Goal: Task Accomplishment & Management: Use online tool/utility

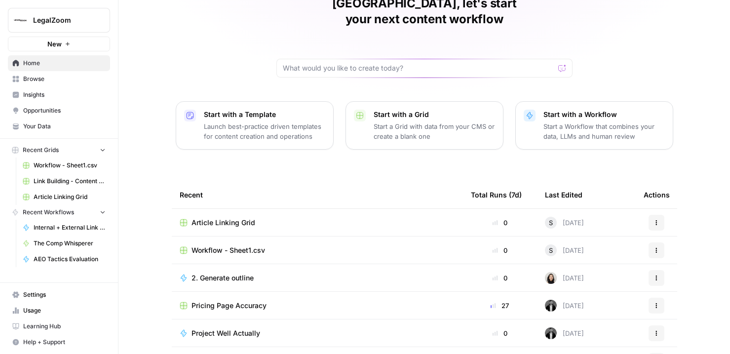
scroll to position [53, 0]
click at [72, 199] on span "Article Linking Grid" at bounding box center [70, 196] width 72 height 9
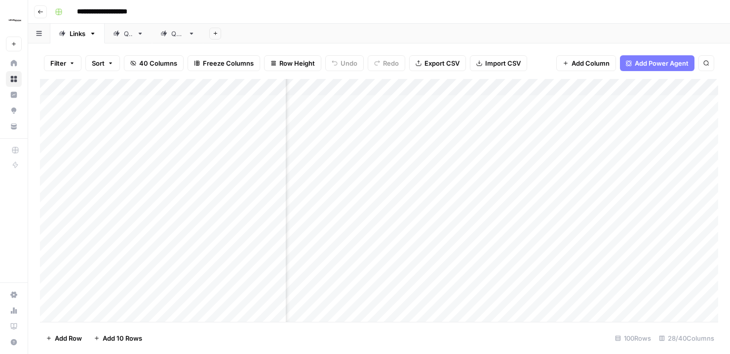
scroll to position [0, 1804]
click at [468, 102] on div "Add Column" at bounding box center [379, 200] width 678 height 243
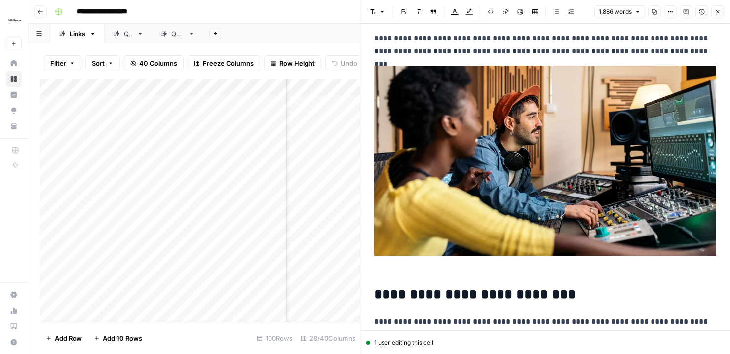
scroll to position [59, 0]
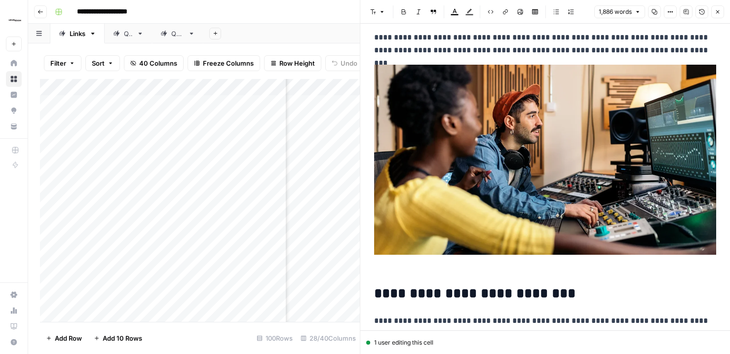
click at [719, 7] on button "Close" at bounding box center [717, 11] width 13 height 13
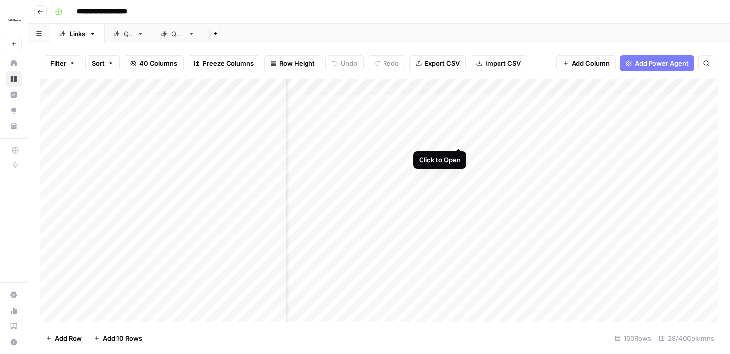
click at [457, 127] on div "Add Column" at bounding box center [379, 200] width 678 height 243
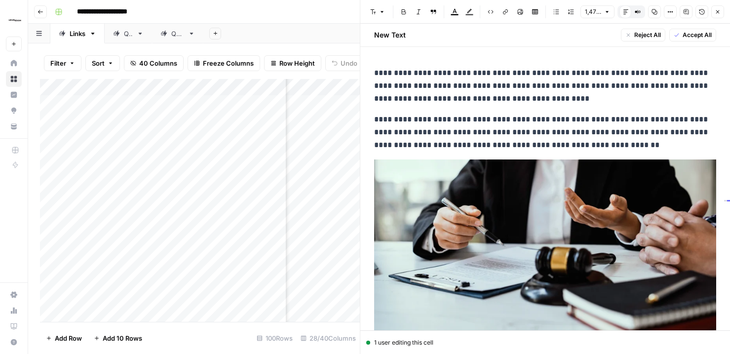
click at [723, 10] on button "Close" at bounding box center [717, 11] width 13 height 13
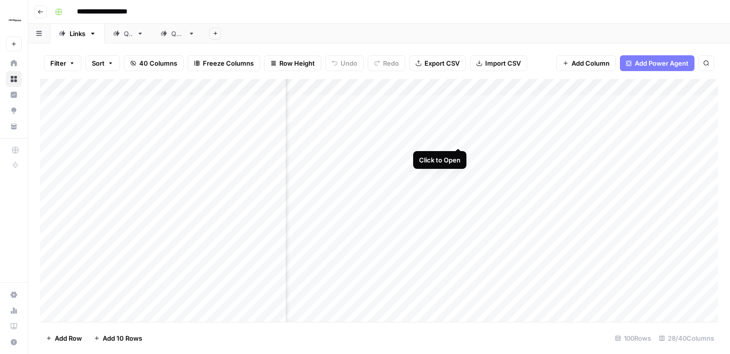
click at [457, 128] on div "Add Column" at bounding box center [379, 200] width 678 height 243
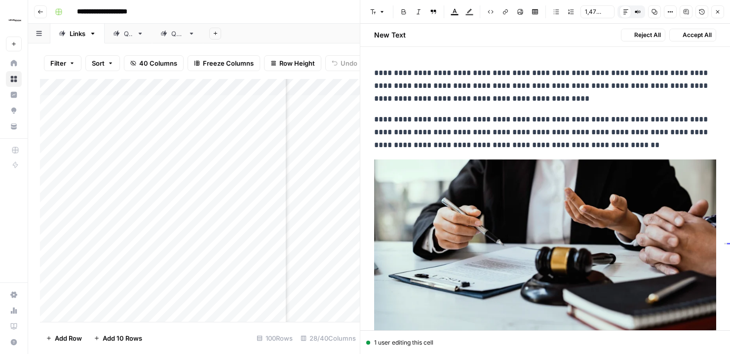
click at [704, 32] on span "Accept All" at bounding box center [696, 35] width 29 height 9
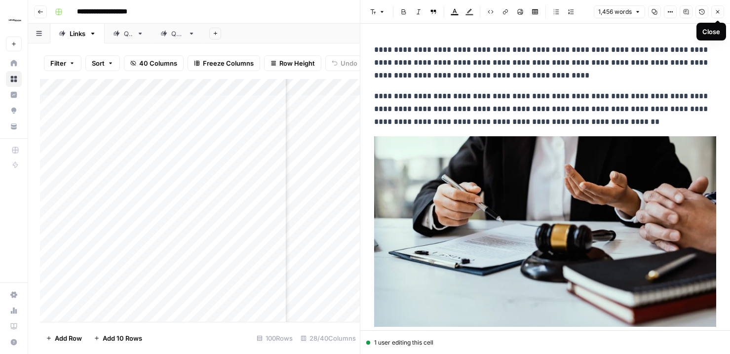
click at [716, 12] on icon "button" at bounding box center [717, 12] width 6 height 6
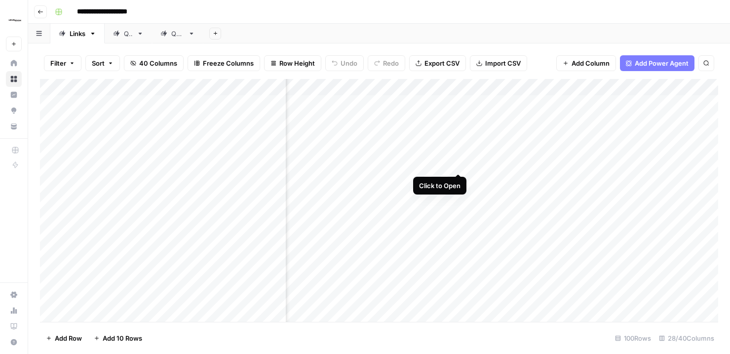
click at [457, 154] on div "Add Column" at bounding box center [379, 200] width 678 height 243
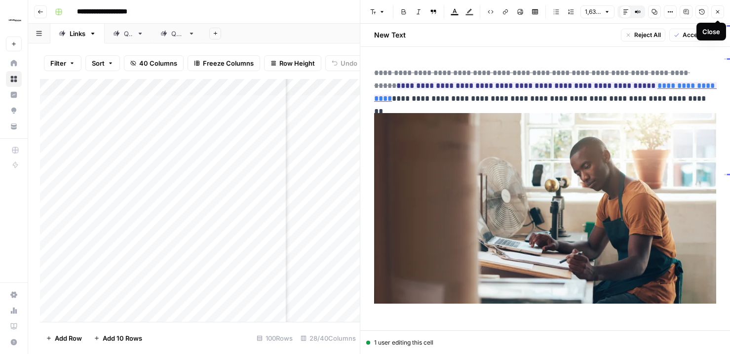
click at [716, 16] on button "Close" at bounding box center [717, 11] width 13 height 13
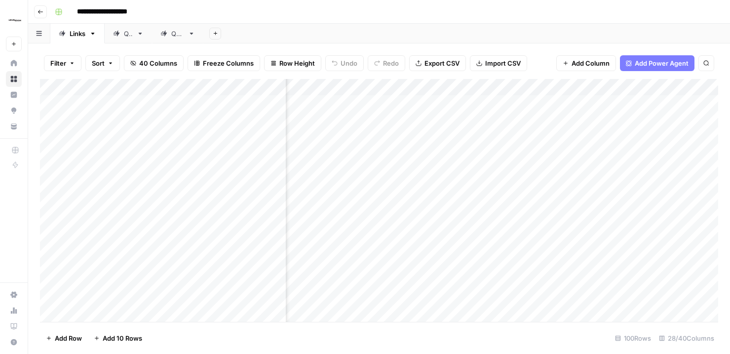
click at [458, 153] on div "Add Column" at bounding box center [379, 200] width 678 height 243
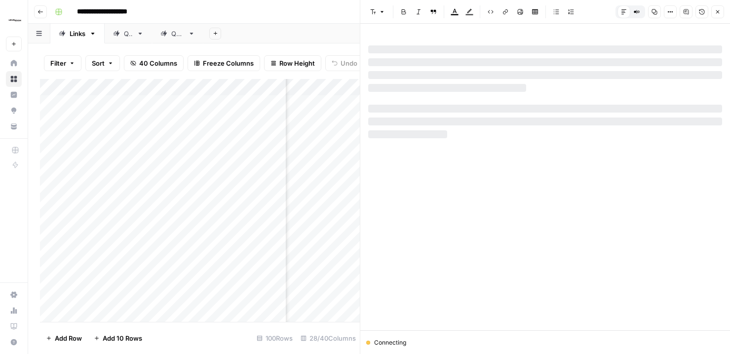
click at [328, 151] on div "Add Column" at bounding box center [200, 200] width 320 height 243
click at [720, 10] on icon "button" at bounding box center [717, 12] width 6 height 6
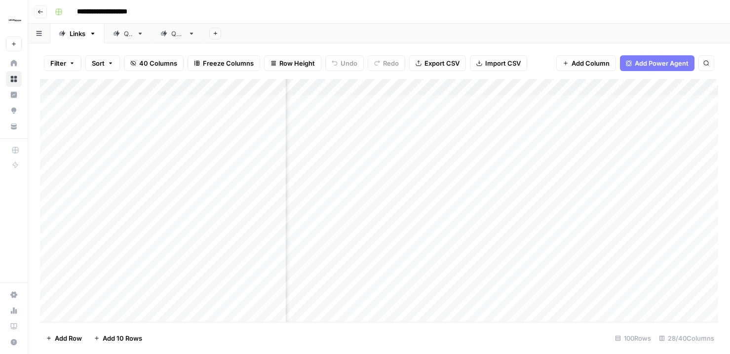
click at [517, 162] on div "Add Column" at bounding box center [379, 200] width 678 height 243
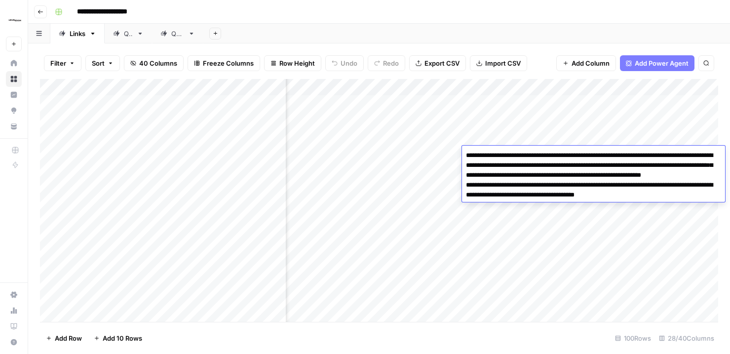
click at [442, 162] on div "Add Column" at bounding box center [379, 200] width 678 height 243
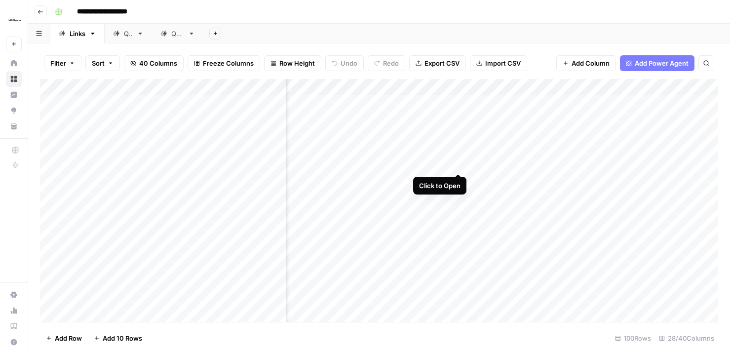
click at [458, 153] on div "Add Column" at bounding box center [379, 200] width 678 height 243
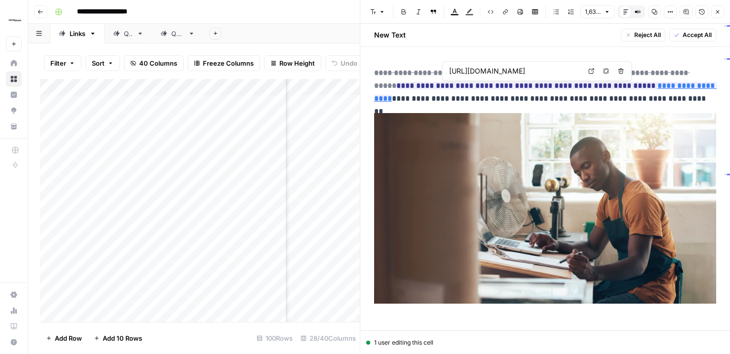
scroll to position [0, 120]
click at [593, 72] on icon at bounding box center [591, 71] width 6 height 6
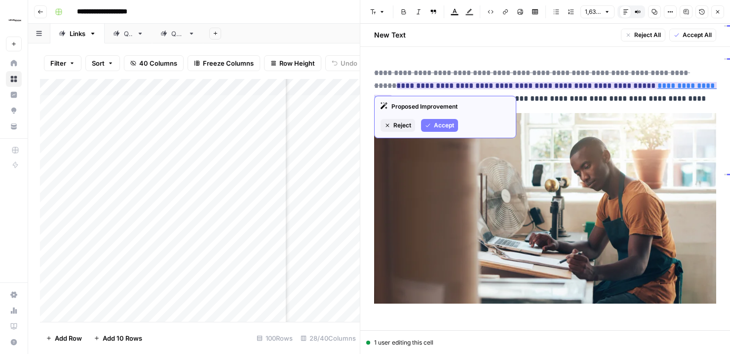
click at [399, 126] on span "Reject" at bounding box center [402, 125] width 18 height 9
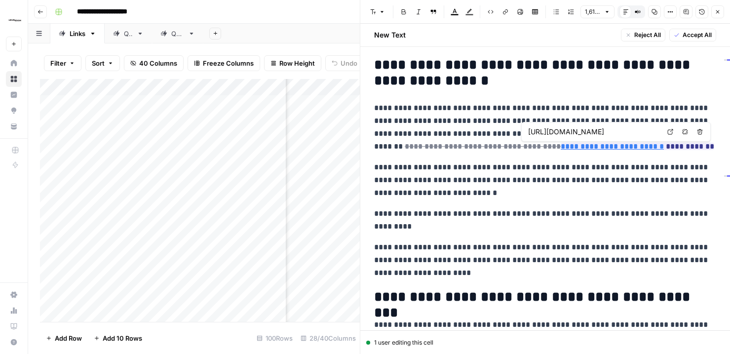
scroll to position [0, 141]
click at [671, 131] on icon at bounding box center [670, 132] width 6 height 6
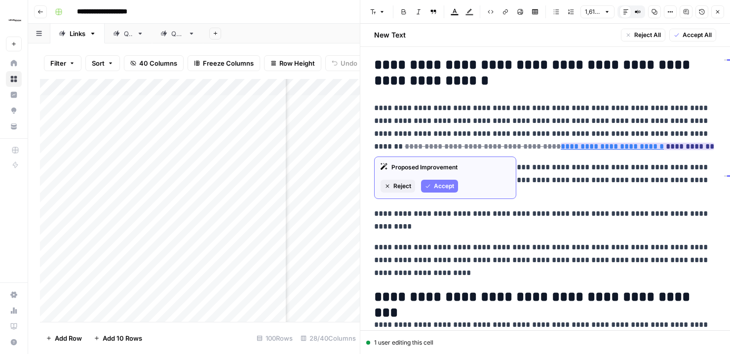
click at [439, 185] on span "Accept" at bounding box center [444, 186] width 20 height 9
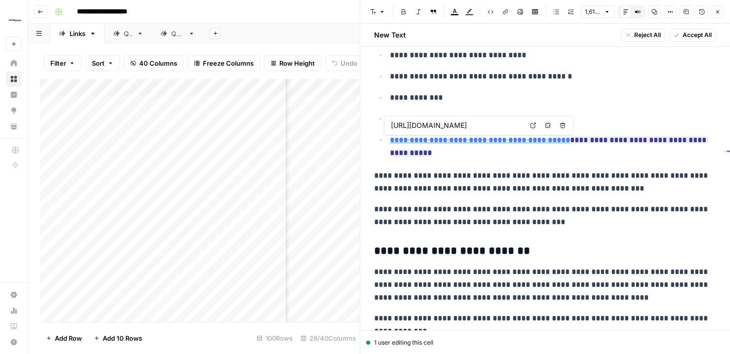
scroll to position [0, 209]
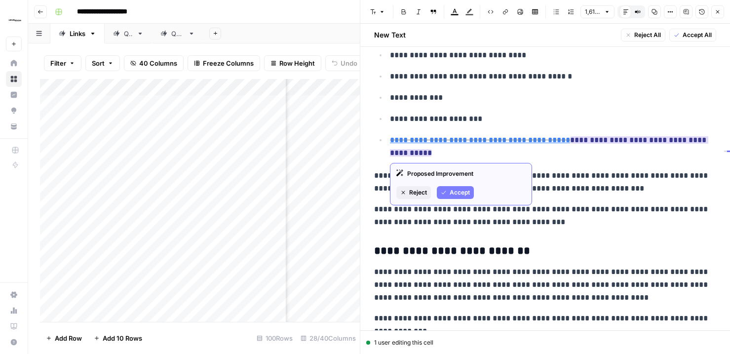
click at [457, 189] on span "Accept" at bounding box center [459, 192] width 20 height 9
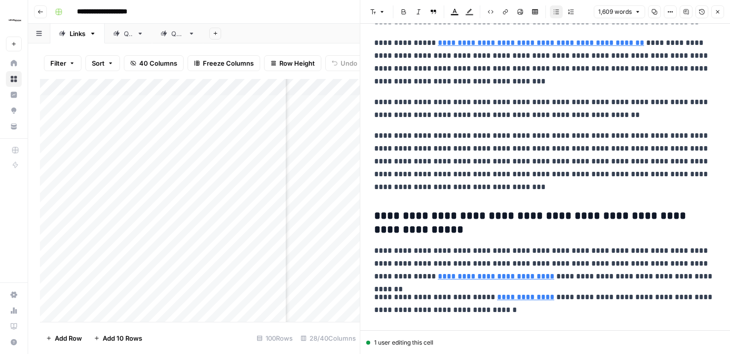
scroll to position [2914, 0]
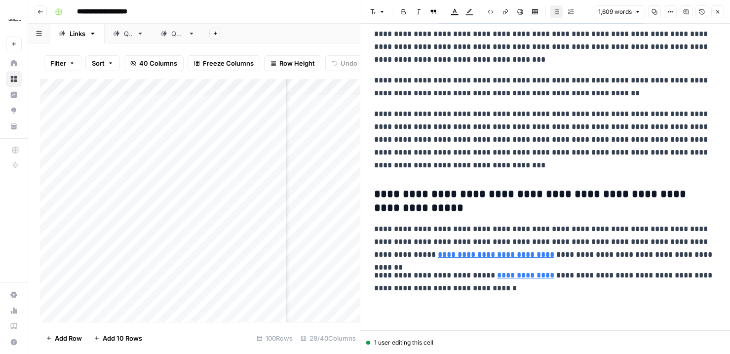
click at [716, 13] on icon "button" at bounding box center [717, 12] width 6 height 6
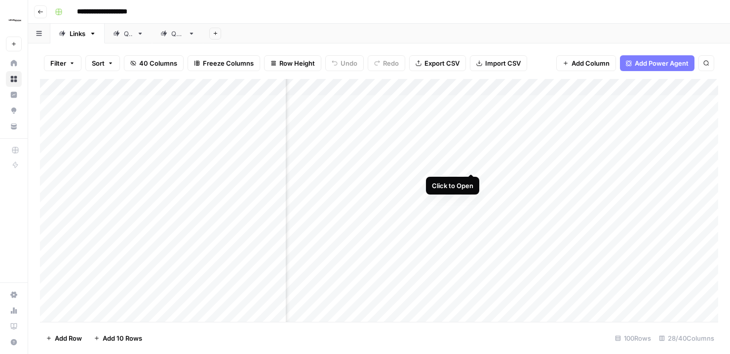
click at [470, 152] on div "Add Column" at bounding box center [379, 200] width 678 height 243
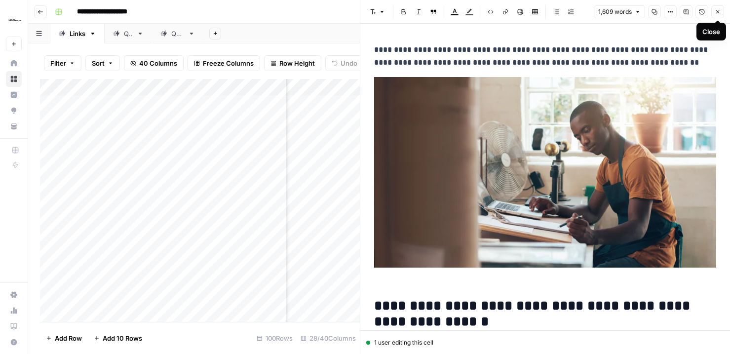
click at [717, 10] on icon "button" at bounding box center [717, 12] width 6 height 6
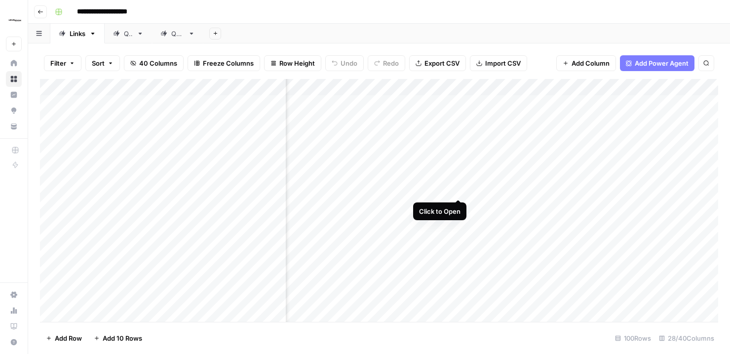
click at [456, 178] on div "Add Column" at bounding box center [379, 200] width 678 height 243
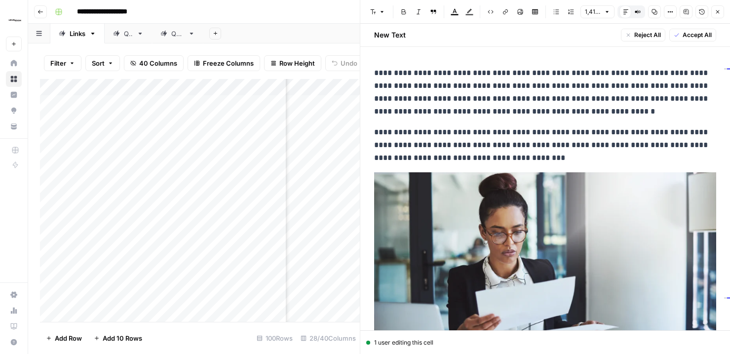
click at [704, 35] on span "Accept All" at bounding box center [696, 35] width 29 height 9
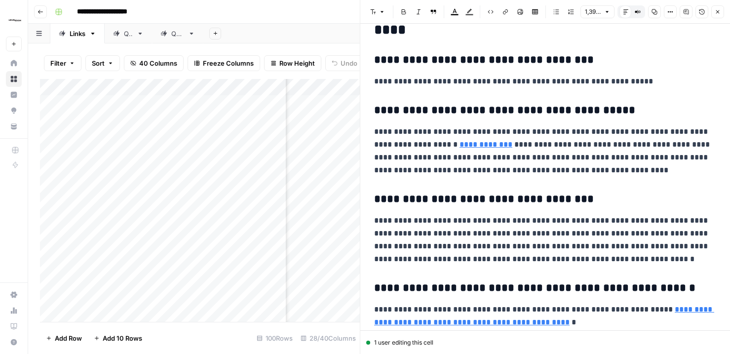
click at [719, 14] on icon "button" at bounding box center [717, 12] width 6 height 6
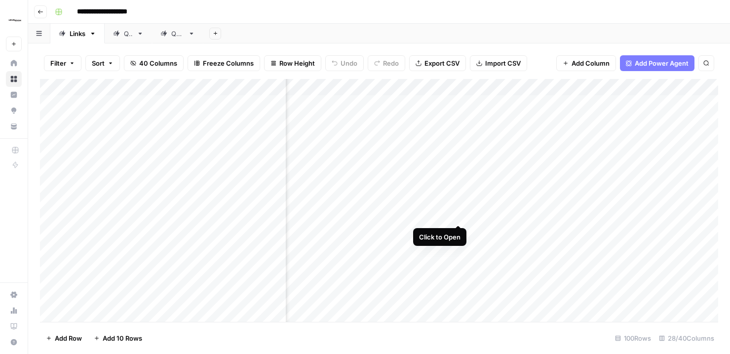
click at [456, 204] on div "Add Column" at bounding box center [379, 200] width 678 height 243
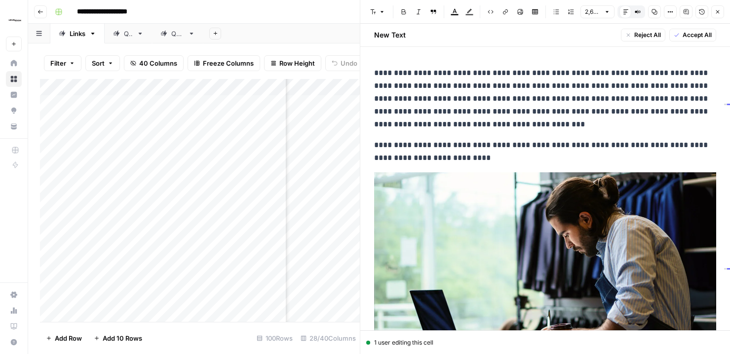
click at [710, 33] on span "Accept All" at bounding box center [696, 35] width 29 height 9
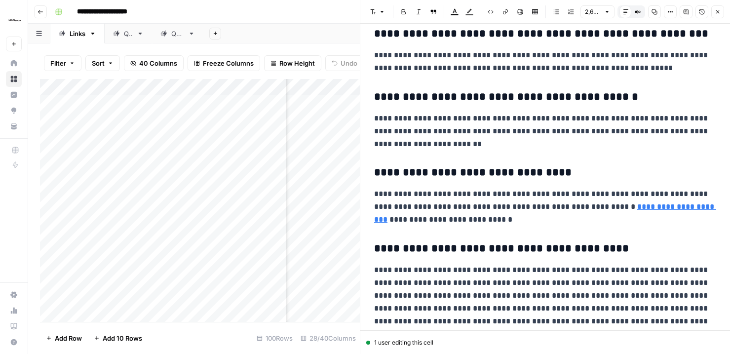
click at [717, 10] on icon "button" at bounding box center [717, 12] width 6 height 6
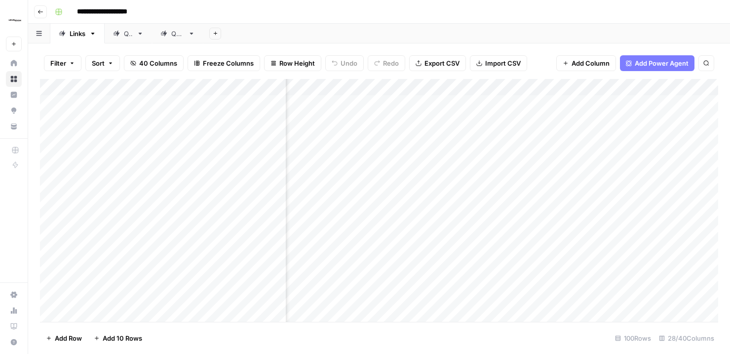
scroll to position [0, 2171]
click at [618, 105] on div "Add Column" at bounding box center [379, 200] width 678 height 243
click at [618, 128] on div "Add Column" at bounding box center [379, 200] width 678 height 243
click at [616, 153] on div "Add Column" at bounding box center [379, 200] width 678 height 243
click at [615, 181] on div "Add Column" at bounding box center [379, 200] width 678 height 243
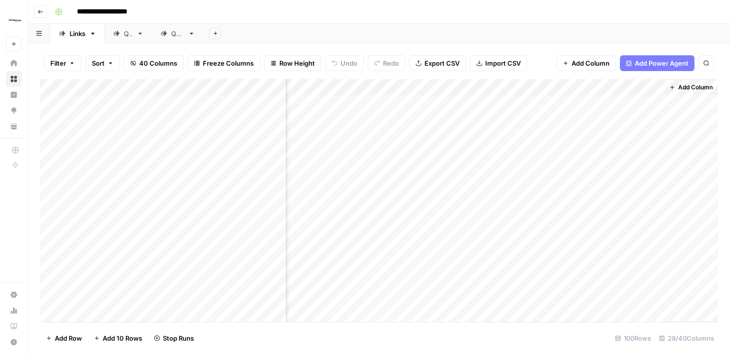
click at [617, 206] on div "Add Column" at bounding box center [379, 200] width 678 height 243
click at [216, 102] on div "Add Column" at bounding box center [379, 200] width 678 height 243
click at [218, 103] on div "Add Column" at bounding box center [379, 200] width 678 height 243
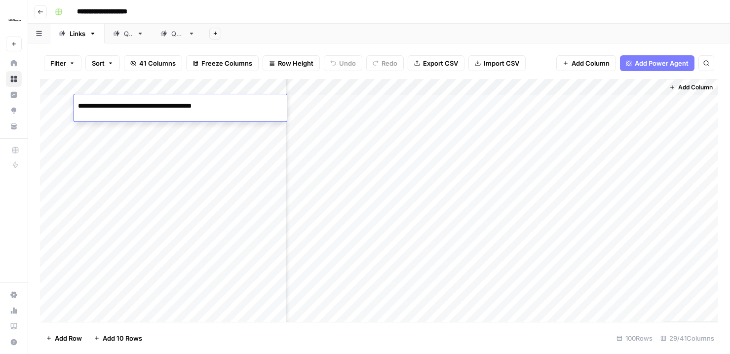
click at [341, 106] on div "Add Column" at bounding box center [379, 200] width 678 height 243
click at [277, 103] on div "Add Column" at bounding box center [379, 200] width 678 height 243
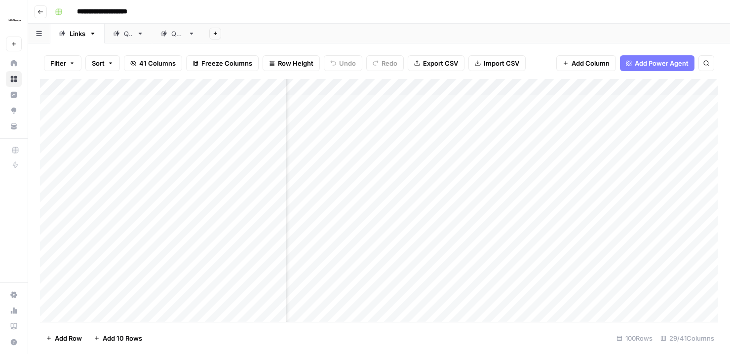
scroll to position [0, 1754]
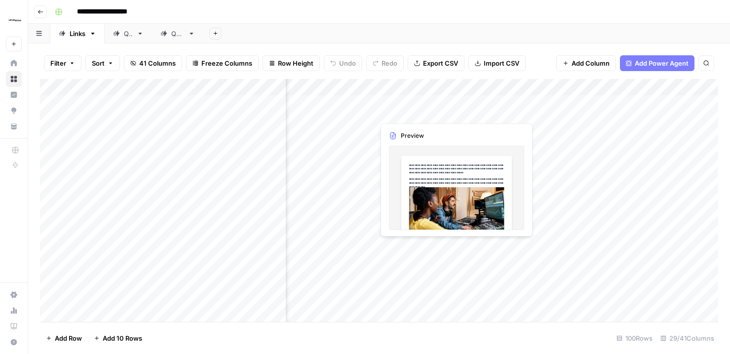
click at [521, 103] on div "Add Column" at bounding box center [379, 200] width 678 height 243
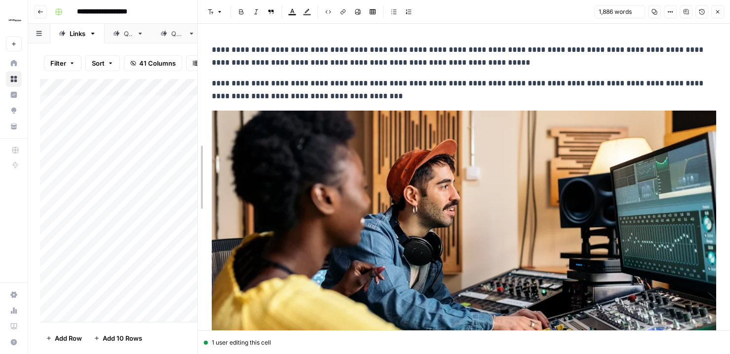
drag, startPoint x: 361, startPoint y: 156, endPoint x: 53, endPoint y: 151, distance: 307.9
click at [53, 151] on body "**********" at bounding box center [365, 177] width 730 height 354
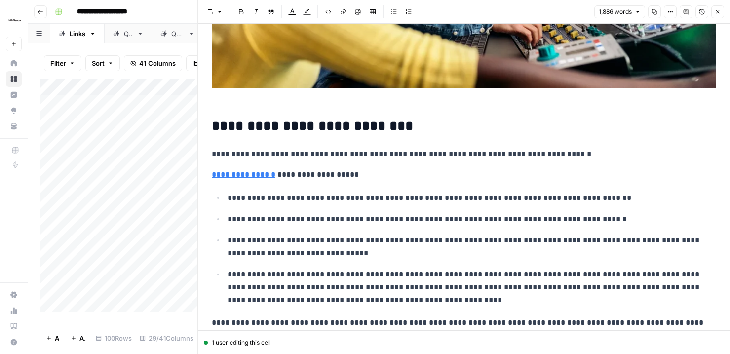
scroll to position [305, 0]
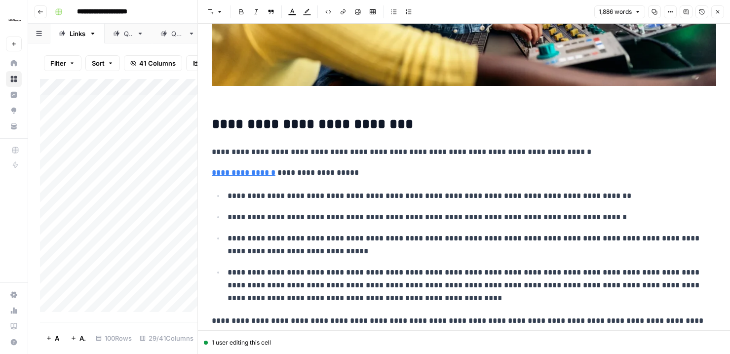
click at [321, 174] on p "**********" at bounding box center [464, 172] width 504 height 13
drag, startPoint x: 210, startPoint y: 174, endPoint x: 552, endPoint y: 150, distance: 343.2
click at [552, 150] on p "**********" at bounding box center [464, 152] width 504 height 13
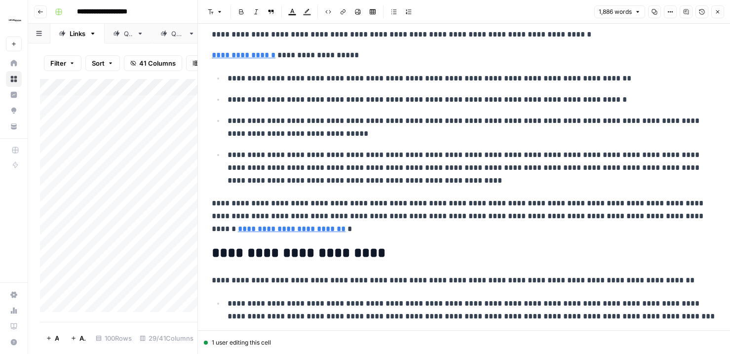
scroll to position [463, 0]
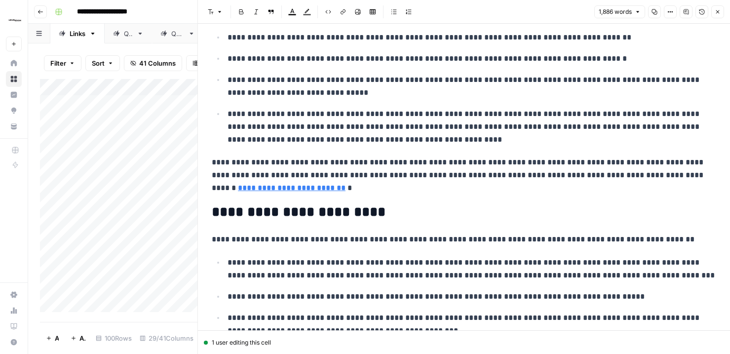
click at [345, 184] on link "**********" at bounding box center [292, 187] width 108 height 7
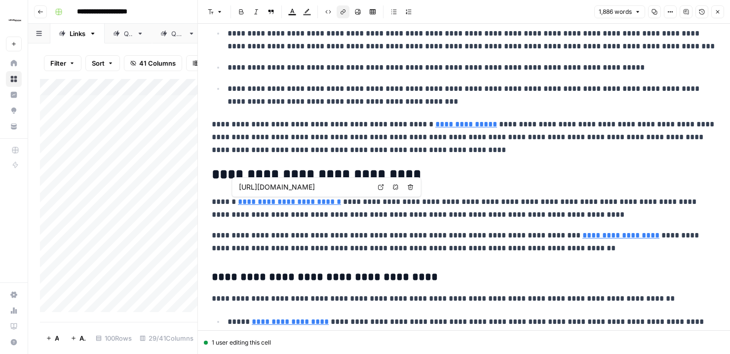
scroll to position [0, 132]
click at [582, 237] on link "**********" at bounding box center [620, 234] width 77 height 7
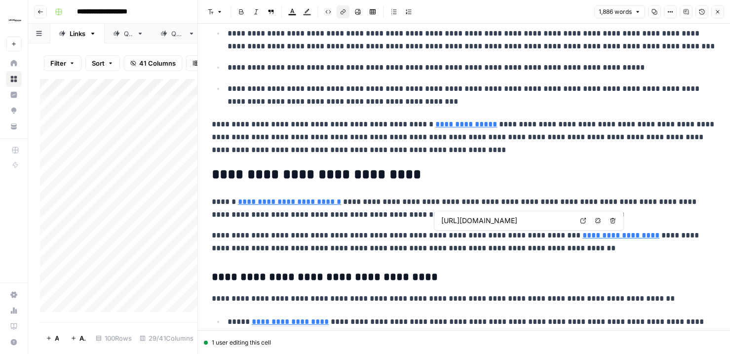
scroll to position [0, 182]
type input "[URL][DOMAIN_NAME]"
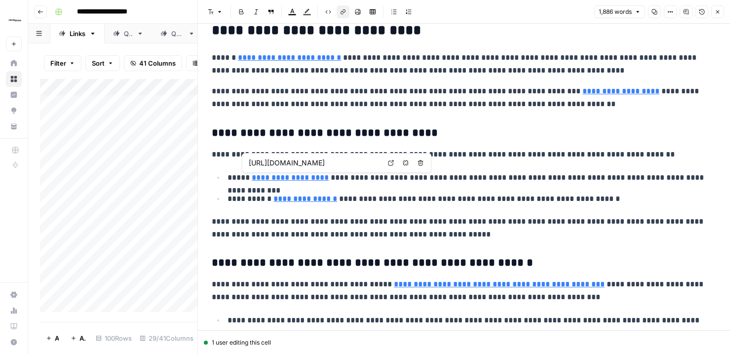
scroll to position [0, 88]
type input "[URL][DOMAIN_NAME]"
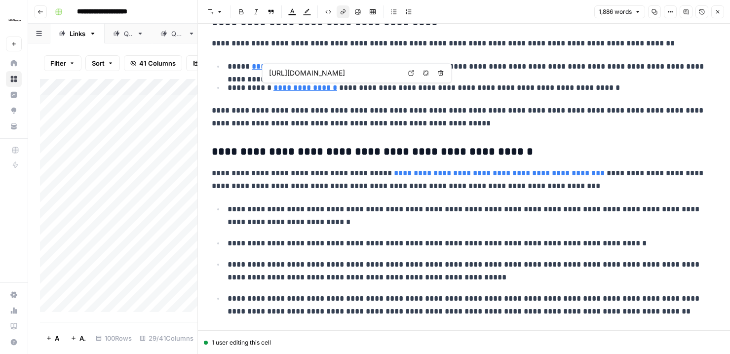
scroll to position [0, 111]
click at [307, 65] on link "**********" at bounding box center [290, 66] width 77 height 7
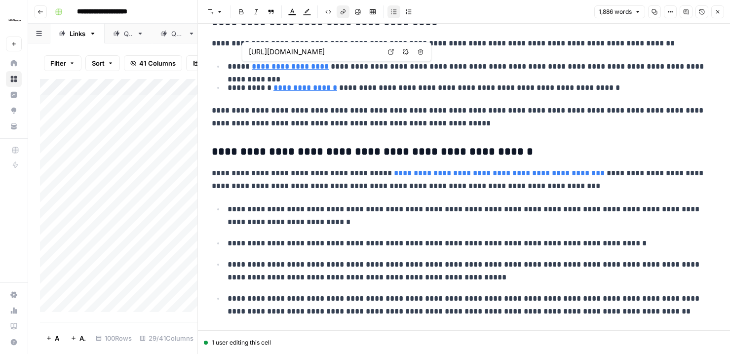
scroll to position [0, 88]
type input "[URL][DOMAIN_NAME]"
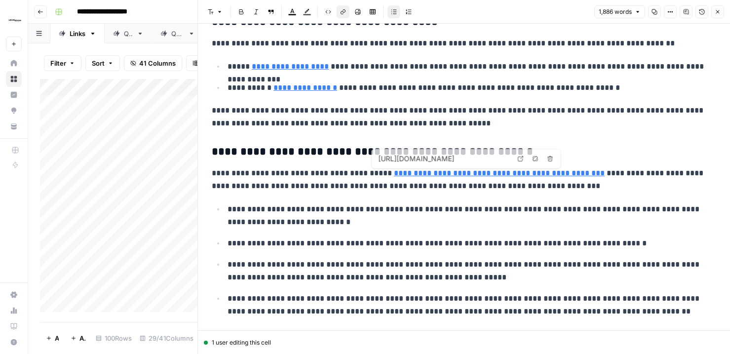
click at [410, 179] on p "**********" at bounding box center [464, 180] width 504 height 26
click at [420, 173] on link "**********" at bounding box center [499, 172] width 211 height 7
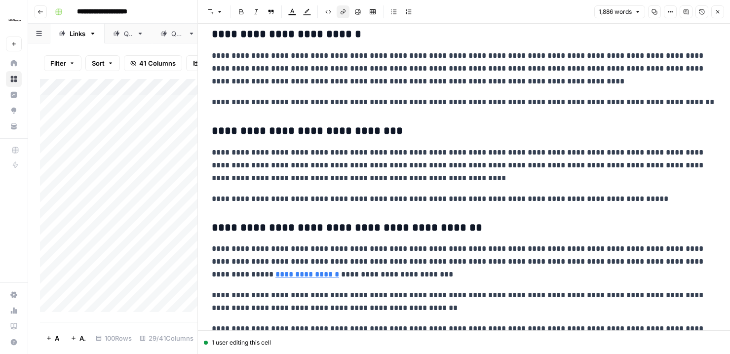
scroll to position [1287, 0]
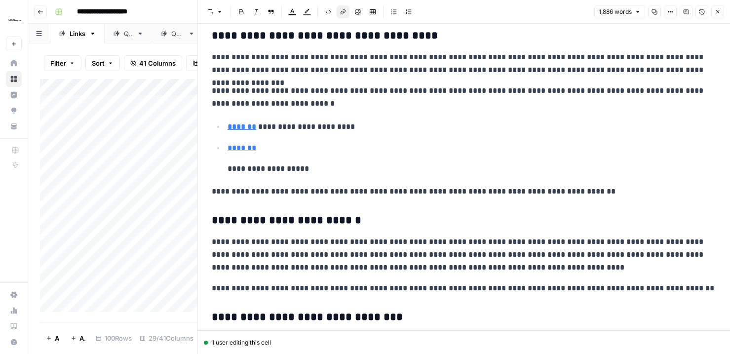
click at [260, 148] on p "*******" at bounding box center [471, 148] width 488 height 13
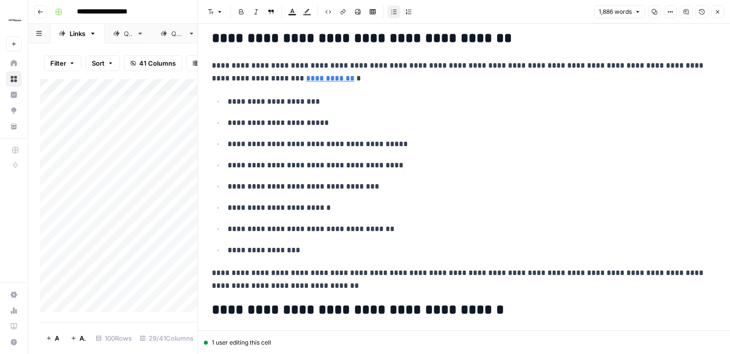
scroll to position [1809, 0]
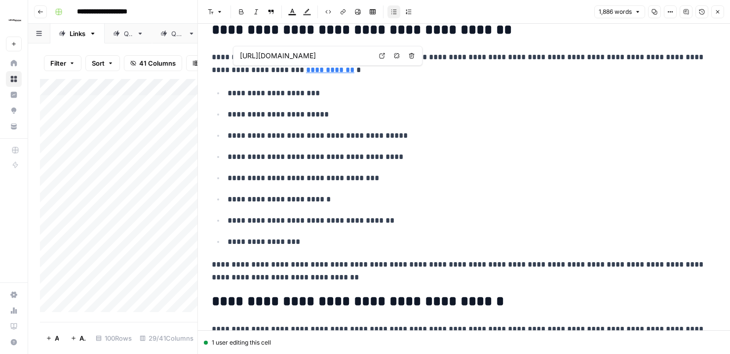
click at [306, 71] on link "**********" at bounding box center [330, 69] width 48 height 7
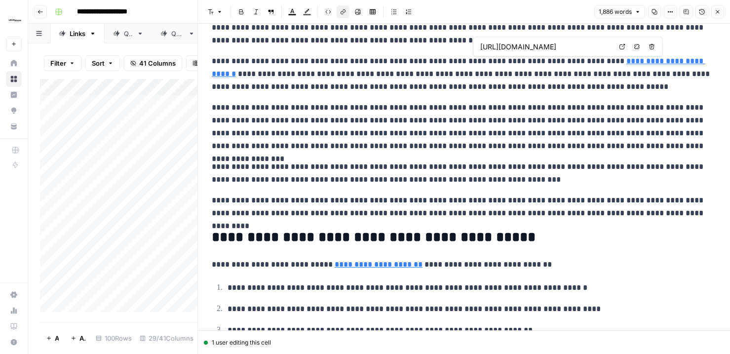
scroll to position [0, 132]
click at [591, 113] on p "**********" at bounding box center [464, 126] width 504 height 51
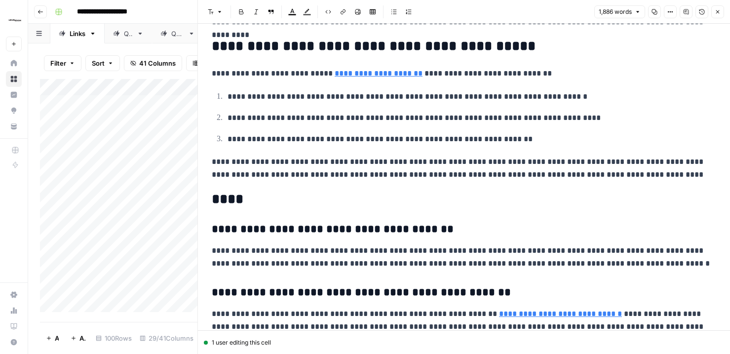
scroll to position [2320, 0]
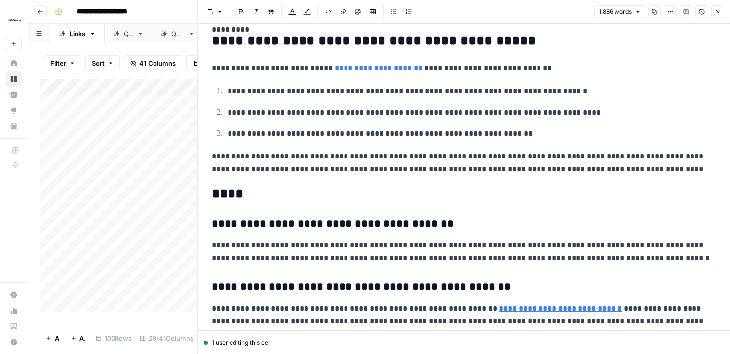
click at [371, 71] on link "**********" at bounding box center [378, 67] width 88 height 7
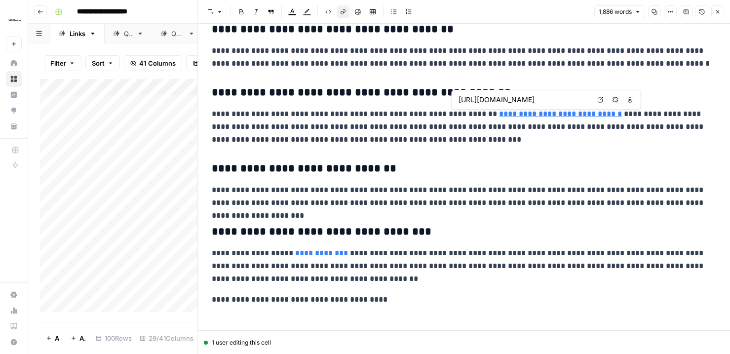
scroll to position [0, 106]
click at [559, 163] on h3 "**********" at bounding box center [464, 169] width 504 height 14
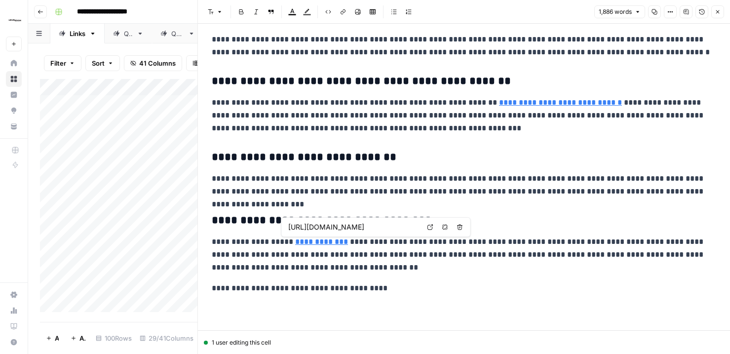
scroll to position [0, 164]
